Goal: Transaction & Acquisition: Register for event/course

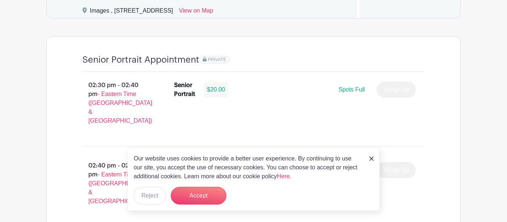
scroll to position [516, 0]
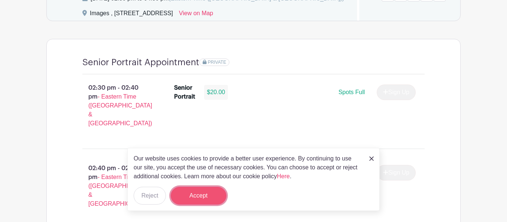
click at [216, 193] on button "Accept" at bounding box center [199, 196] width 56 height 18
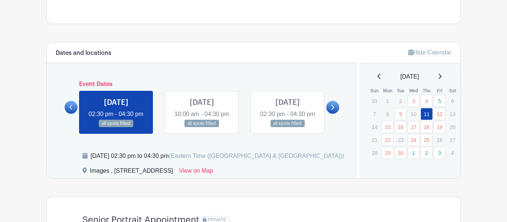
scroll to position [357, 0]
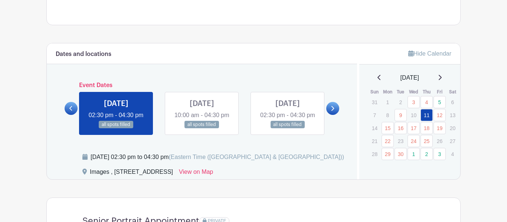
click at [334, 111] on icon at bounding box center [333, 108] width 3 height 5
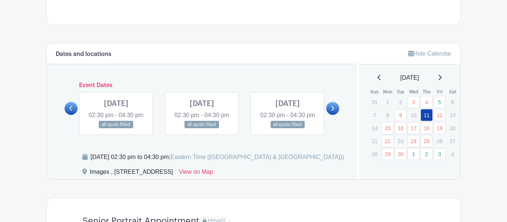
click at [331, 111] on icon at bounding box center [332, 109] width 3 height 6
click at [72, 111] on icon at bounding box center [70, 109] width 3 height 6
click at [288, 129] on link at bounding box center [288, 129] width 0 height 0
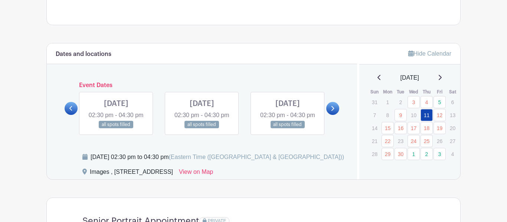
click at [288, 129] on link at bounding box center [288, 129] width 0 height 0
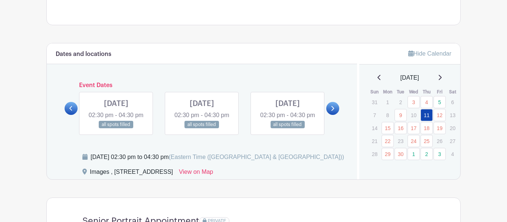
click at [288, 129] on link at bounding box center [288, 129] width 0 height 0
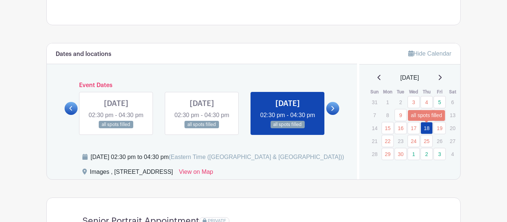
click at [425, 128] on link "18" at bounding box center [427, 128] width 12 height 12
click at [288, 129] on link at bounding box center [288, 129] width 0 height 0
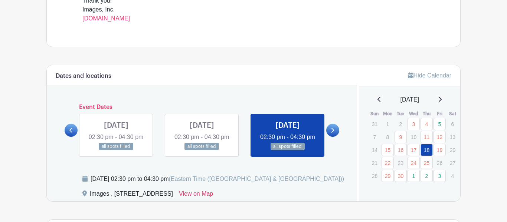
scroll to position [334, 0]
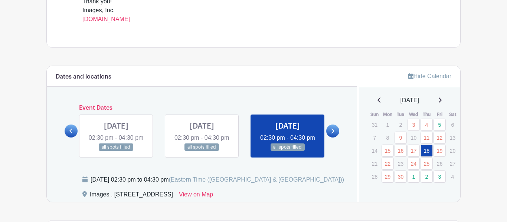
click at [288, 151] on link at bounding box center [288, 151] width 0 height 0
click at [333, 134] on link at bounding box center [332, 131] width 13 height 13
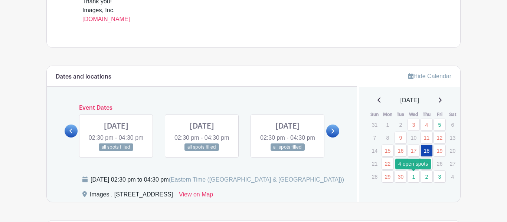
click at [414, 174] on link "1" at bounding box center [414, 177] width 12 height 12
click at [414, 177] on link "1" at bounding box center [414, 177] width 12 height 12
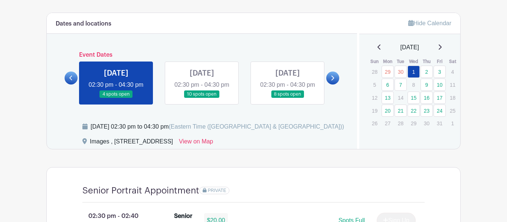
scroll to position [386, 0]
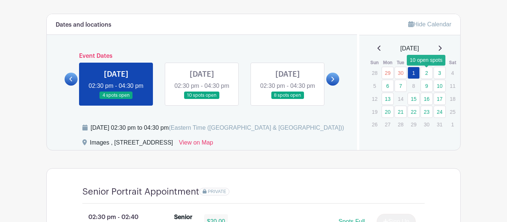
click at [424, 76] on link "2" at bounding box center [427, 73] width 12 height 12
click at [432, 75] on link "2" at bounding box center [427, 73] width 12 height 12
click at [391, 73] on link "29" at bounding box center [388, 73] width 12 height 12
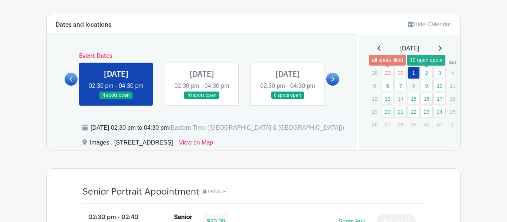
click at [431, 72] on link "2" at bounding box center [427, 73] width 12 height 12
click at [427, 72] on link "2" at bounding box center [427, 73] width 12 height 12
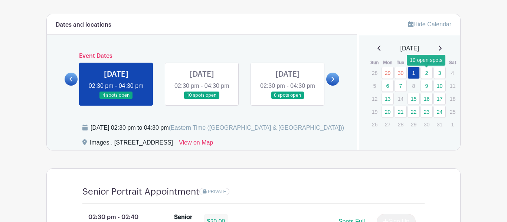
click at [427, 72] on link "2" at bounding box center [427, 73] width 12 height 12
click at [431, 74] on link "2" at bounding box center [427, 73] width 12 height 12
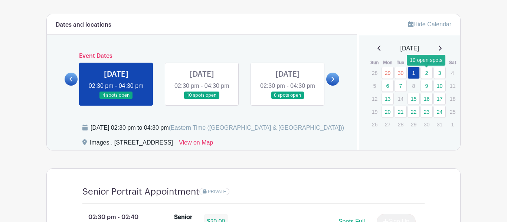
click at [202, 100] on link at bounding box center [202, 100] width 0 height 0
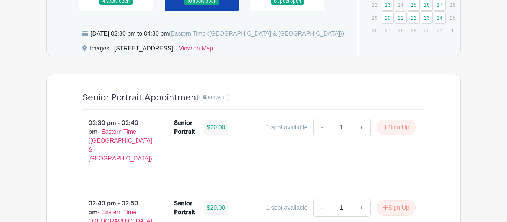
scroll to position [479, 0]
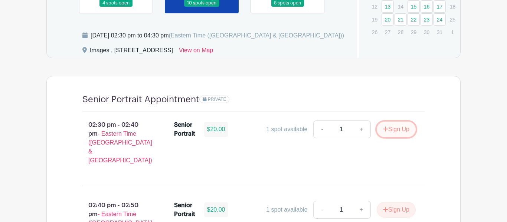
click at [393, 137] on button "Sign Up" at bounding box center [396, 130] width 39 height 16
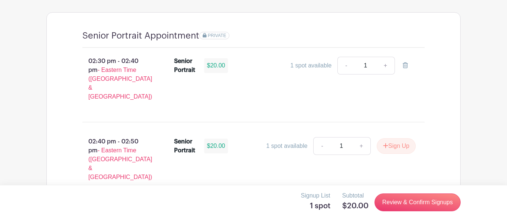
scroll to position [542, 0]
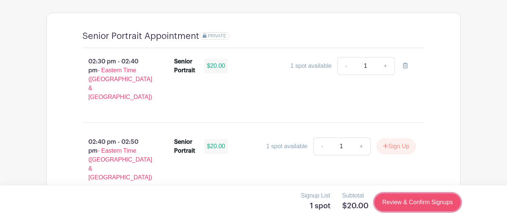
click at [414, 202] on link "Review & Confirm Signups" at bounding box center [418, 203] width 86 height 18
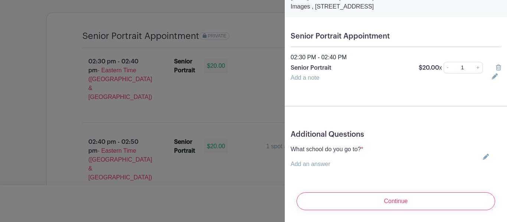
scroll to position [36, 0]
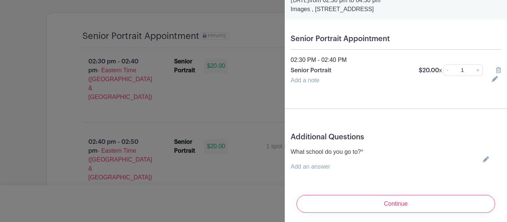
click at [487, 161] on icon at bounding box center [486, 160] width 6 height 6
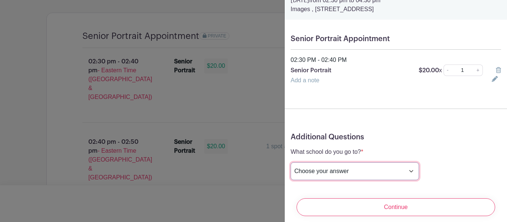
click at [376, 170] on select "Choose your answer [GEOGRAPHIC_DATA] High [PERSON_NAME] High [PERSON_NAME] High…" at bounding box center [355, 172] width 128 height 18
select select "3948"
click at [291, 163] on select "Choose your answer [GEOGRAPHIC_DATA] High [PERSON_NAME] High [PERSON_NAME] High…" at bounding box center [355, 172] width 128 height 18
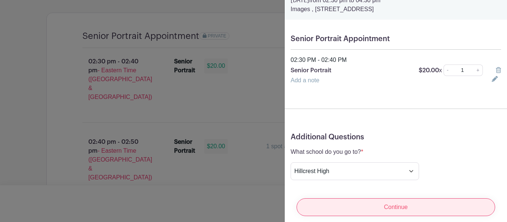
click at [380, 207] on input "Continue" at bounding box center [396, 208] width 199 height 18
click at [380, 207] on div "Continue" at bounding box center [396, 208] width 211 height 30
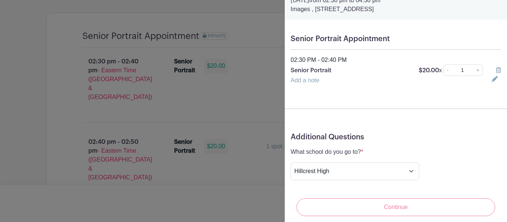
click at [391, 212] on div "Continue" at bounding box center [396, 208] width 211 height 30
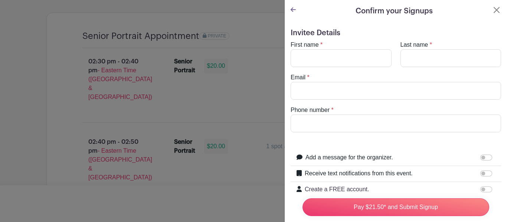
scroll to position [1, 0]
click at [495, 12] on button "Close" at bounding box center [496, 9] width 9 height 9
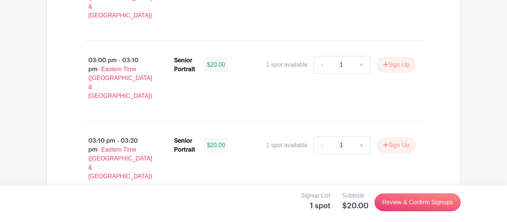
scroll to position [794, 0]
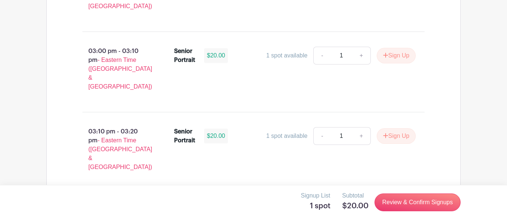
click at [479, 27] on main "Log In Sign Up for Free Images Class of '26 Senior Portrait Appointment In-Stud…" at bounding box center [253, 88] width 507 height 1764
